Goal: Transaction & Acquisition: Obtain resource

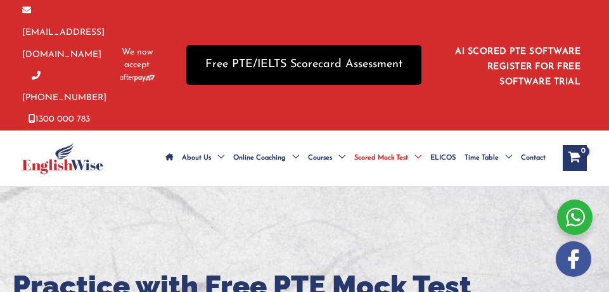
drag, startPoint x: 0, startPoint y: 0, endPoint x: 343, endPoint y: 58, distance: 348.1
click at [343, 58] on link "Free PTE/IELTS Scorecard Assessment" at bounding box center [303, 65] width 235 height 40
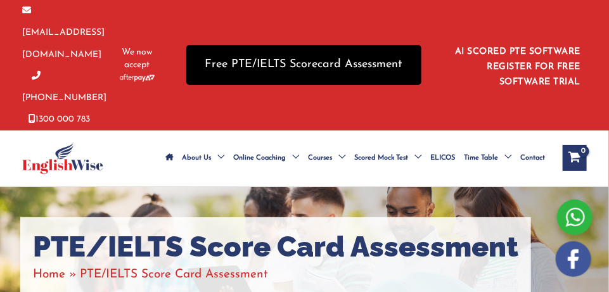
click at [333, 56] on link "Free PTE/IELTS Scorecard Assessment" at bounding box center [303, 65] width 235 height 40
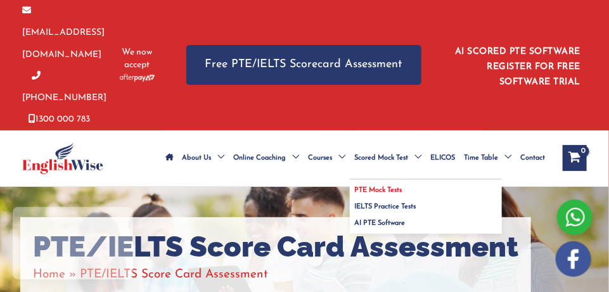
click at [379, 187] on span "PTE Mock Tests" at bounding box center [378, 190] width 48 height 7
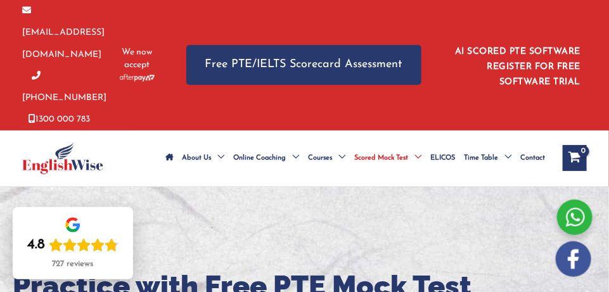
click at [147, 79] on div "info@englishwise.com.au 02-8628-7293 1300 000 783 We now accept" at bounding box center [94, 65] width 145 height 130
